Goal: Find specific page/section: Find specific page/section

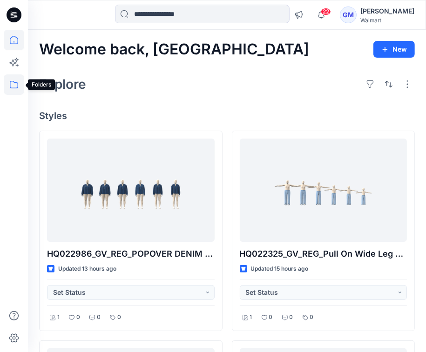
click at [20, 90] on icon at bounding box center [14, 84] width 20 height 20
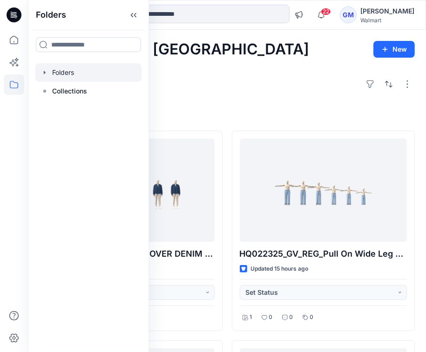
click at [45, 80] on div at bounding box center [88, 72] width 106 height 19
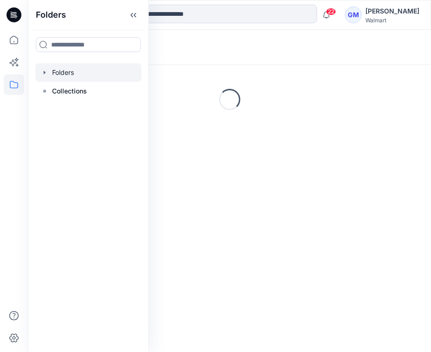
click at [46, 73] on icon "button" at bounding box center [44, 72] width 7 height 7
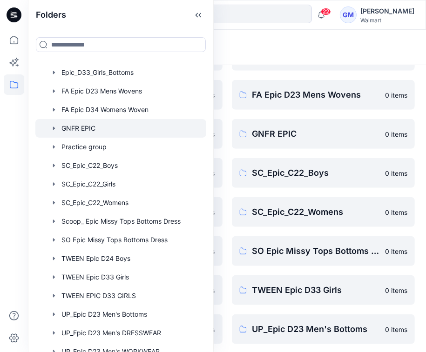
scroll to position [299, 0]
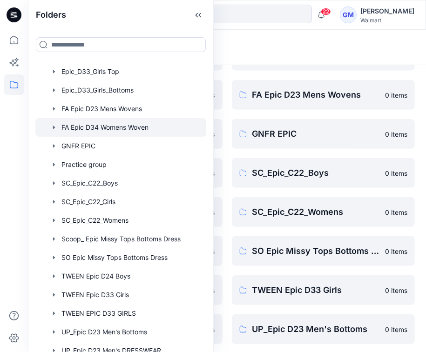
click at [136, 124] on div at bounding box center [120, 127] width 171 height 19
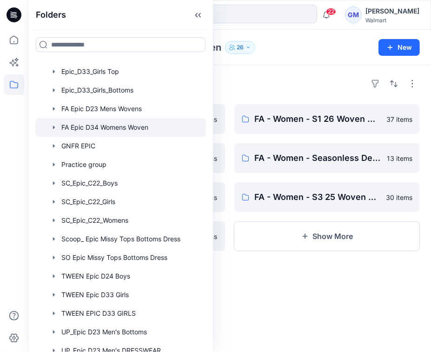
click at [282, 83] on div "Folders" at bounding box center [229, 83] width 381 height 15
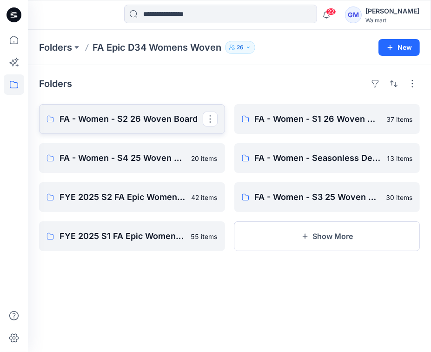
click at [147, 118] on p "FA - Women - S2 26 Woven Board" at bounding box center [131, 119] width 143 height 13
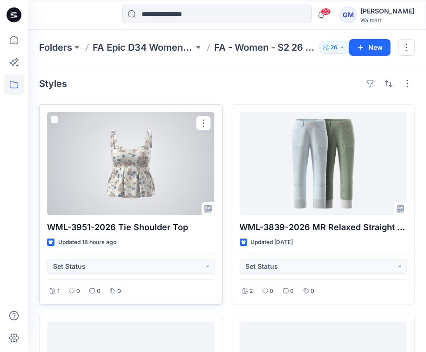
click at [145, 160] on div at bounding box center [130, 163] width 167 height 103
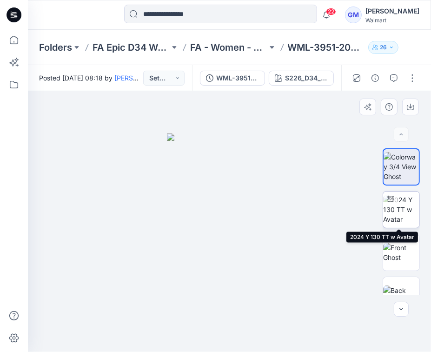
click at [399, 212] on img at bounding box center [401, 209] width 36 height 29
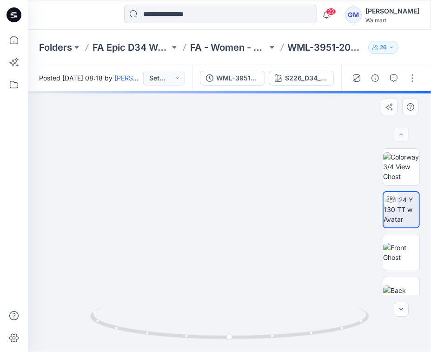
drag, startPoint x: 247, startPoint y: 244, endPoint x: 253, endPoint y: 213, distance: 31.7
click at [253, 213] on img at bounding box center [235, 71] width 798 height 561
drag, startPoint x: 228, startPoint y: 336, endPoint x: 385, endPoint y: 318, distance: 157.3
click at [385, 318] on div at bounding box center [229, 221] width 403 height 261
